Goal: Check status

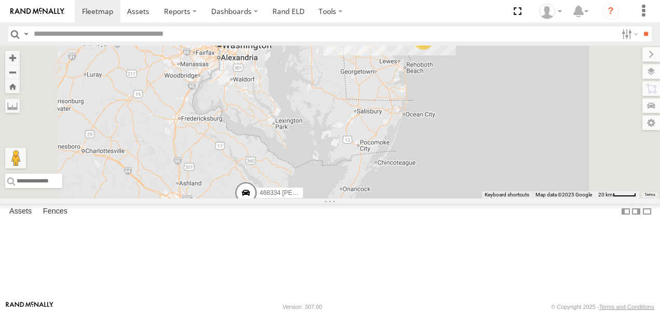
click at [257, 209] on span at bounding box center [245, 195] width 23 height 28
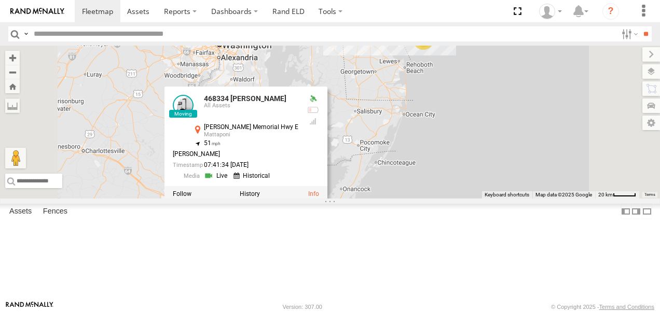
click at [578, 184] on div "468334 [PERSON_NAME] 390294 [PERSON_NAME] JTSP Hino 245047 [PERSON_NAME] 3 4683…" at bounding box center [330, 122] width 660 height 153
